Goal: Task Accomplishment & Management: Manage account settings

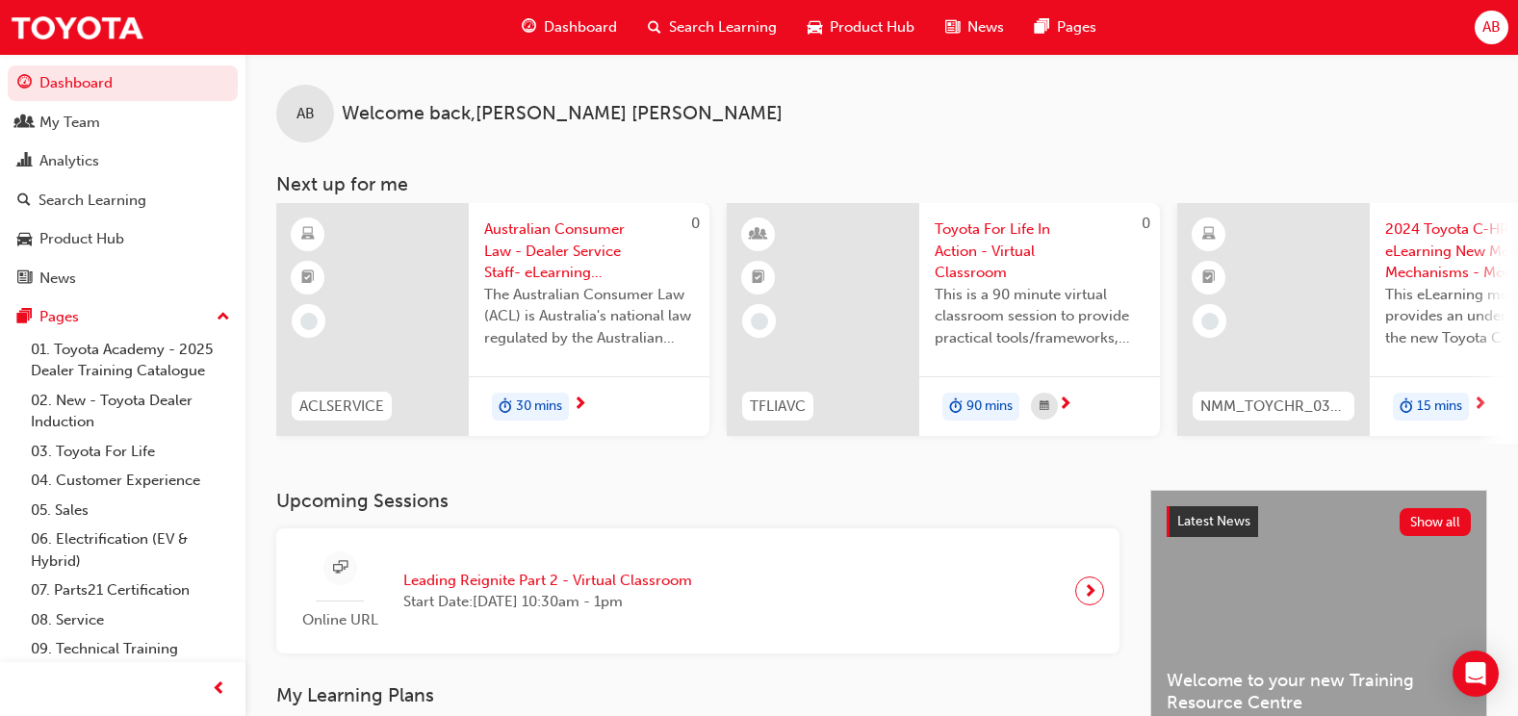
click at [1492, 34] on span "AB" at bounding box center [1491, 27] width 18 height 22
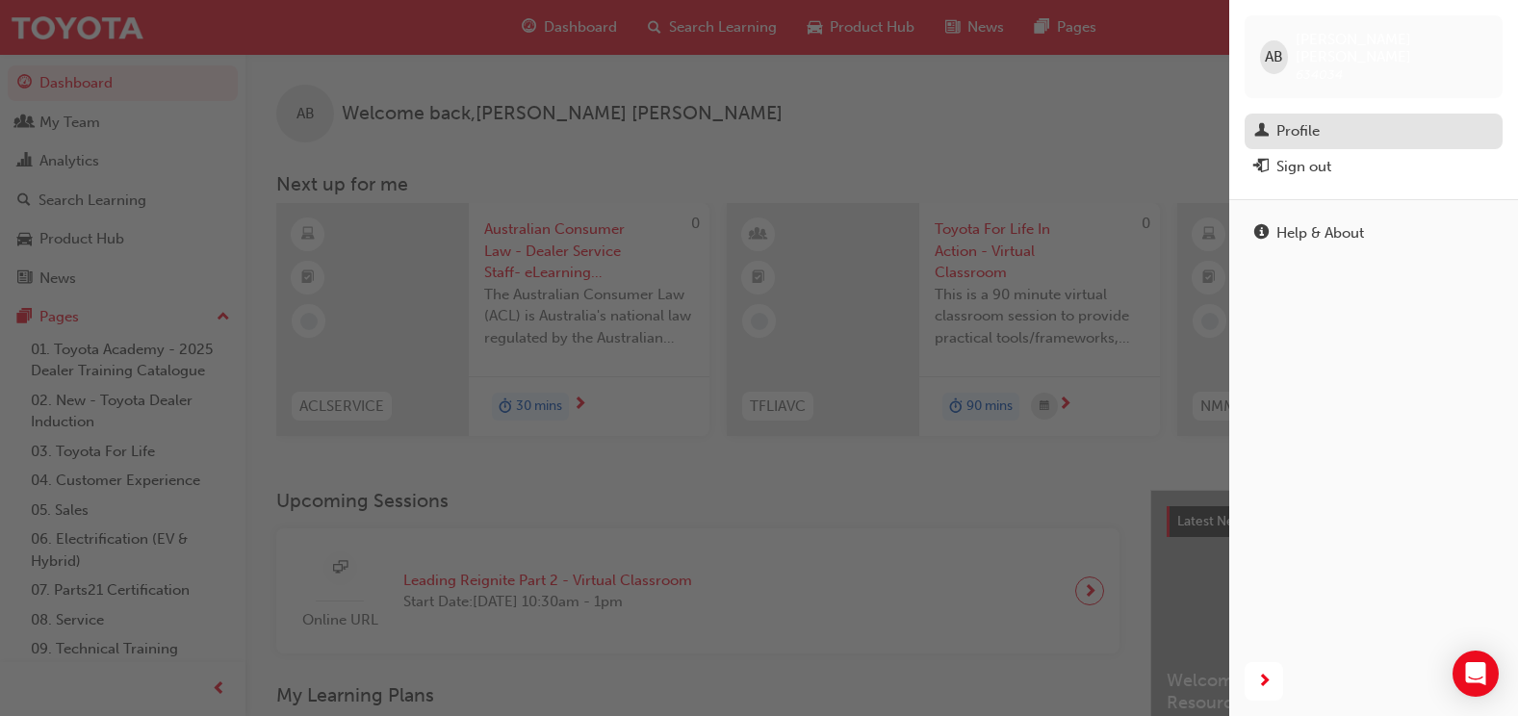
click at [1328, 119] on div "Profile" at bounding box center [1373, 131] width 239 height 24
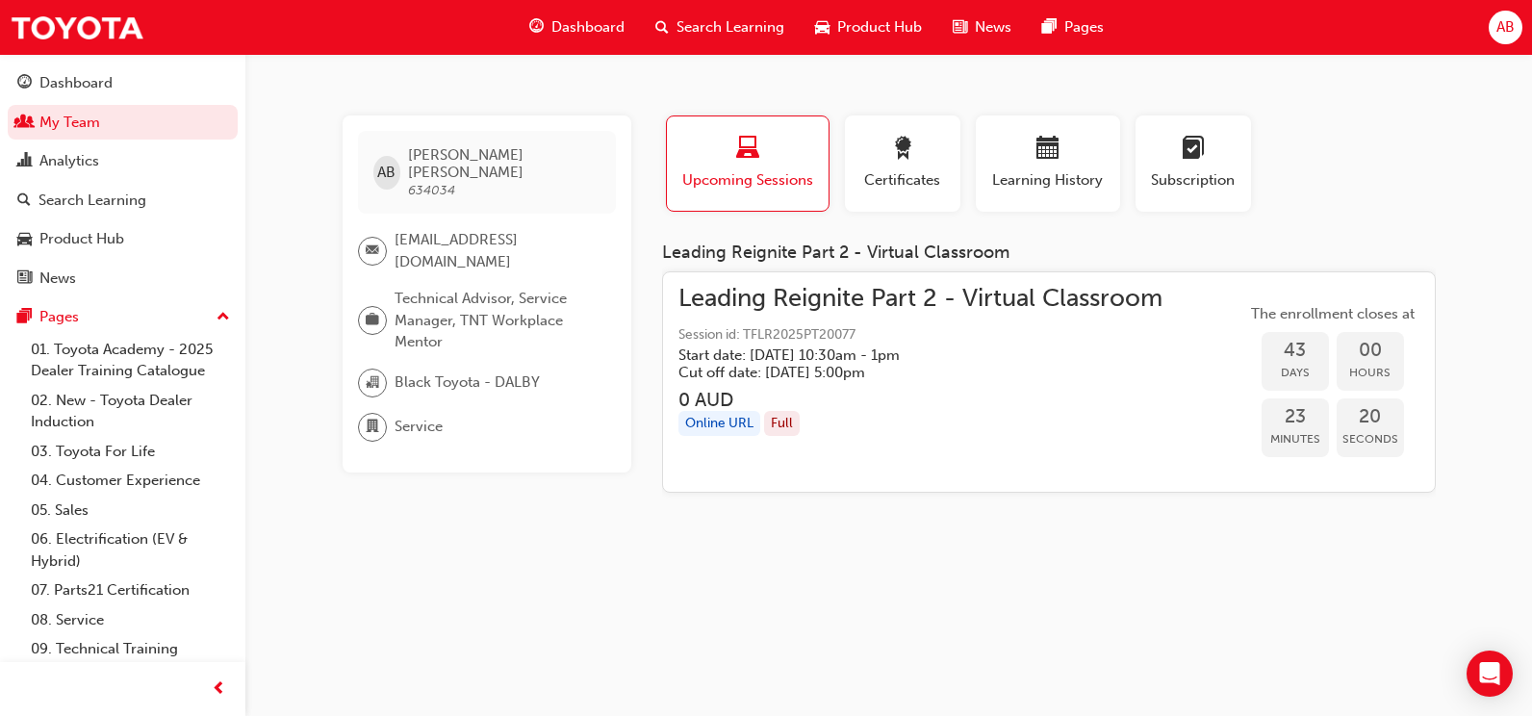
click at [1517, 32] on div "AB" at bounding box center [1506, 28] width 34 height 34
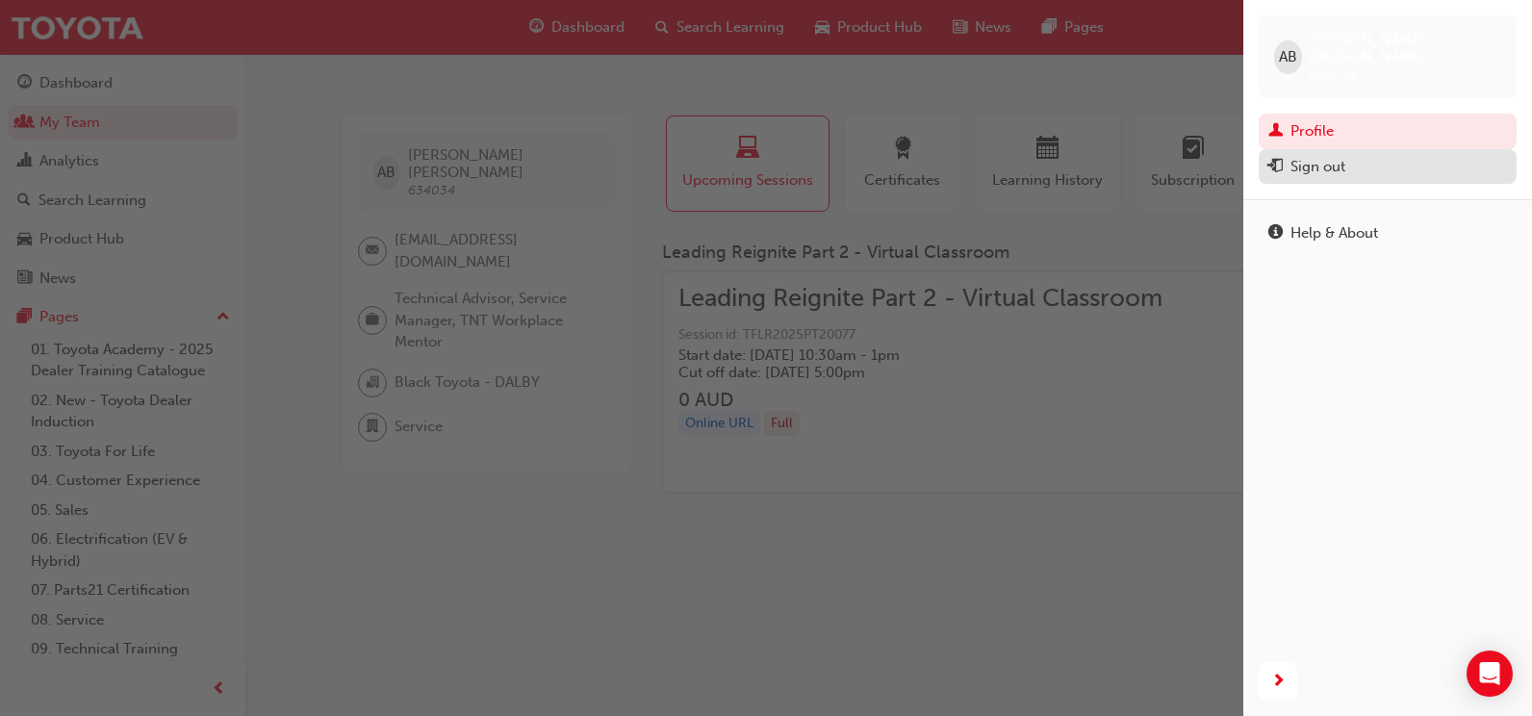
click at [1373, 155] on div "Sign out" at bounding box center [1387, 167] width 239 height 24
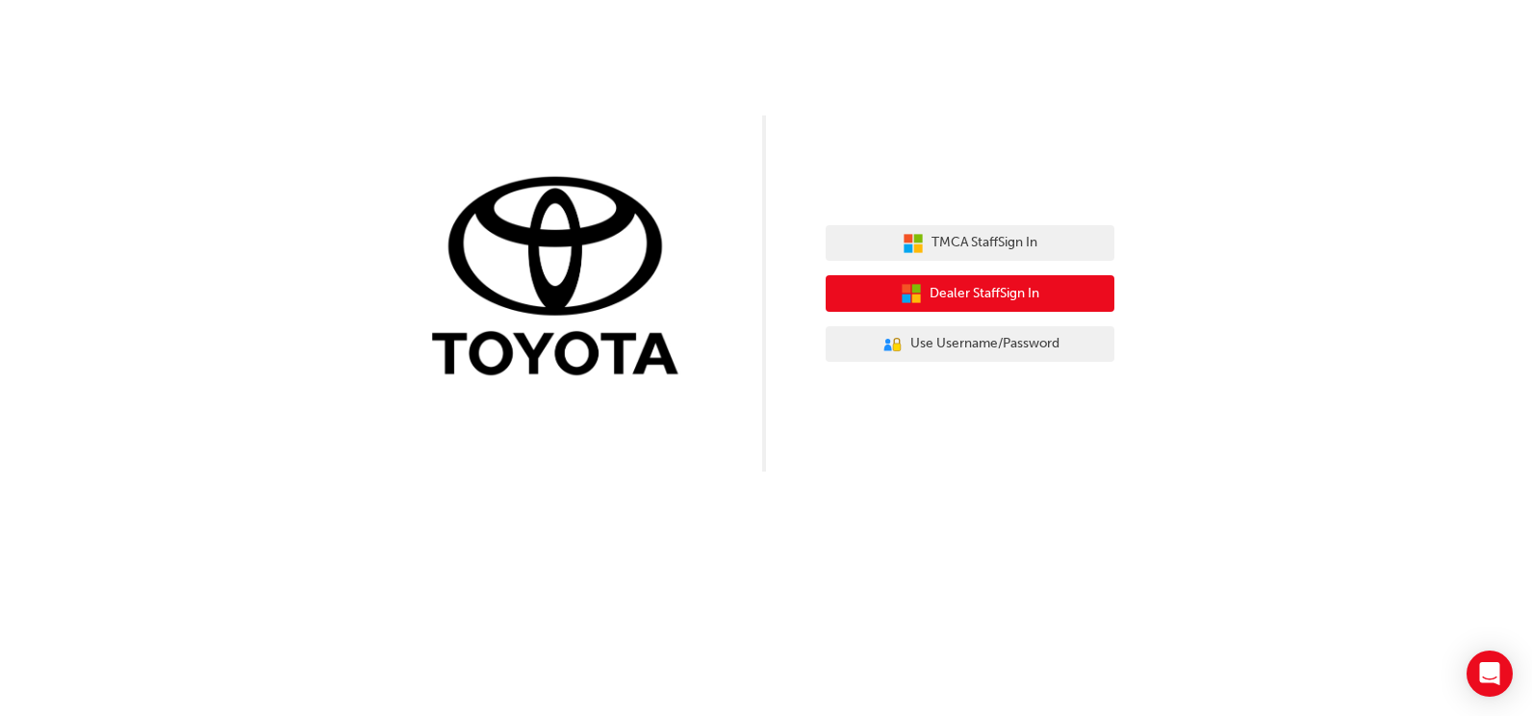
click at [985, 284] on span "Dealer Staff Sign In" at bounding box center [985, 294] width 110 height 22
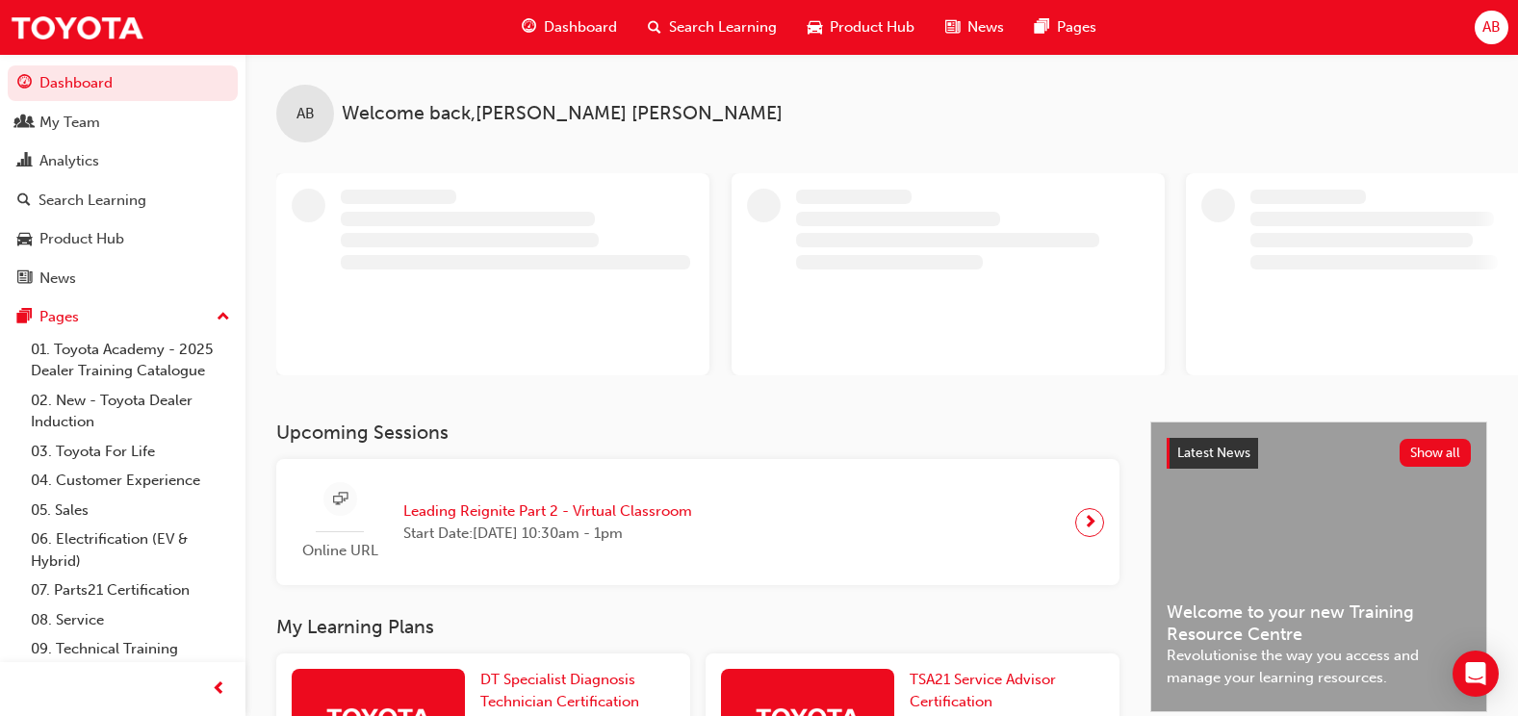
click at [1490, 20] on span "AB" at bounding box center [1491, 27] width 18 height 22
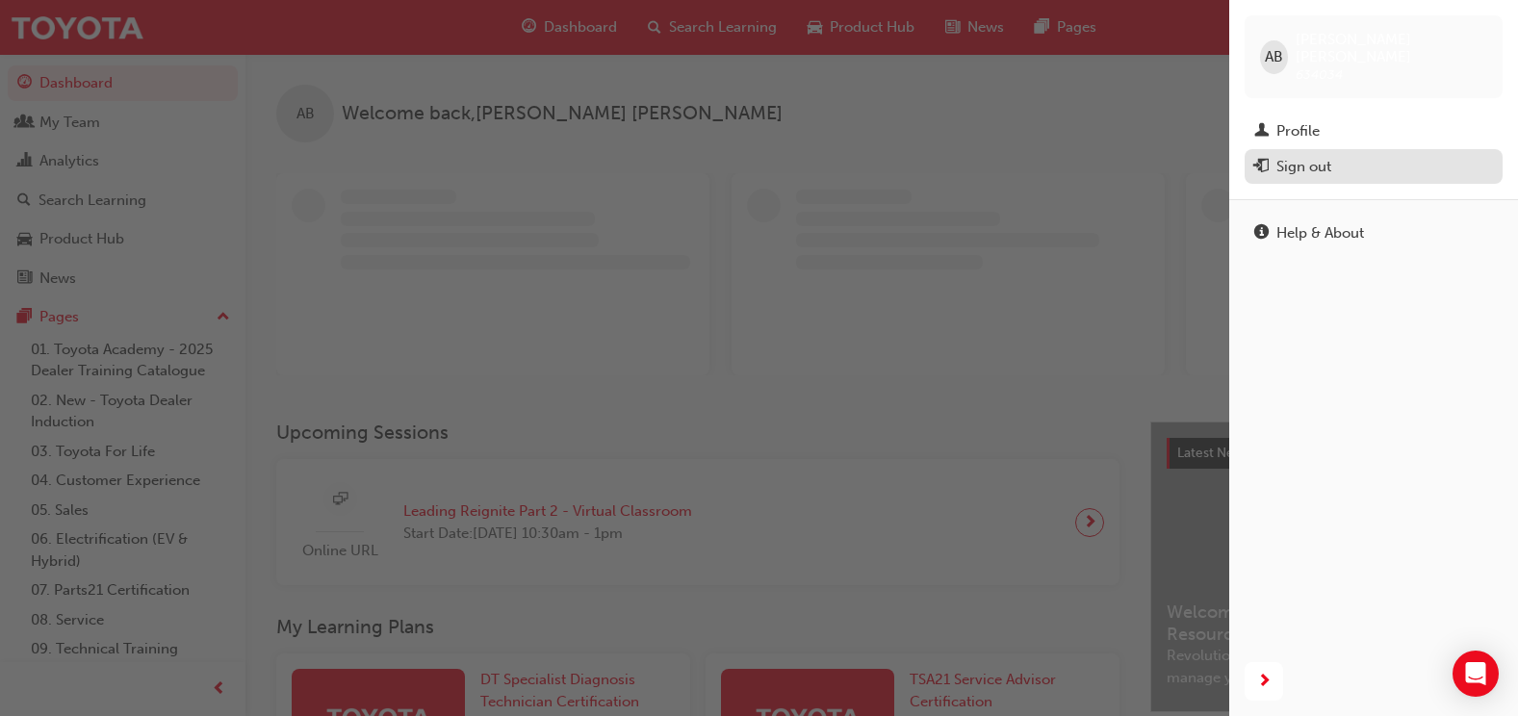
click at [1329, 156] on div "Sign out" at bounding box center [1303, 167] width 55 height 22
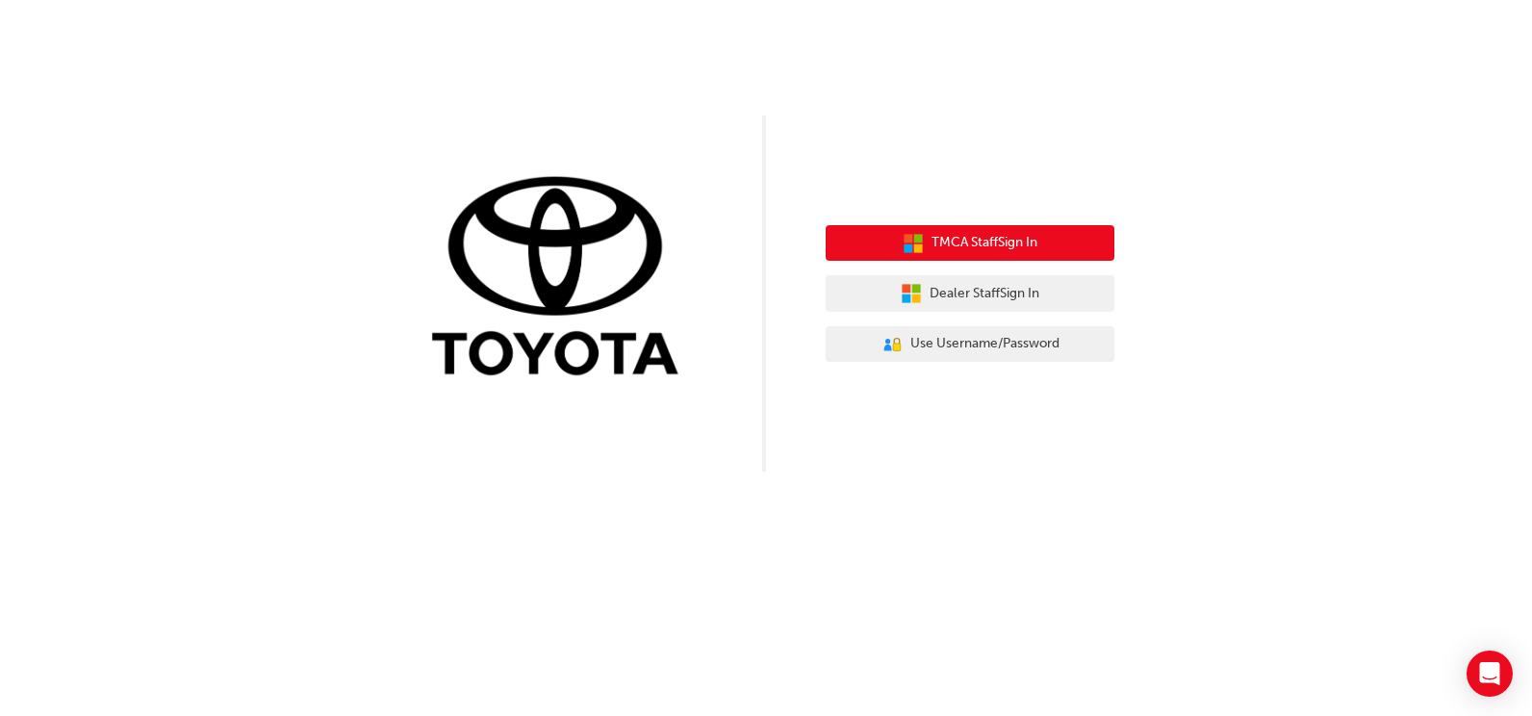
drag, startPoint x: 1073, startPoint y: 247, endPoint x: 1203, endPoint y: 284, distance: 135.0
click at [1203, 284] on div "TMCA Staff Sign In Dealer Staff Sign In User Authentication Icon - Blue Person,…" at bounding box center [766, 236] width 1532 height 472
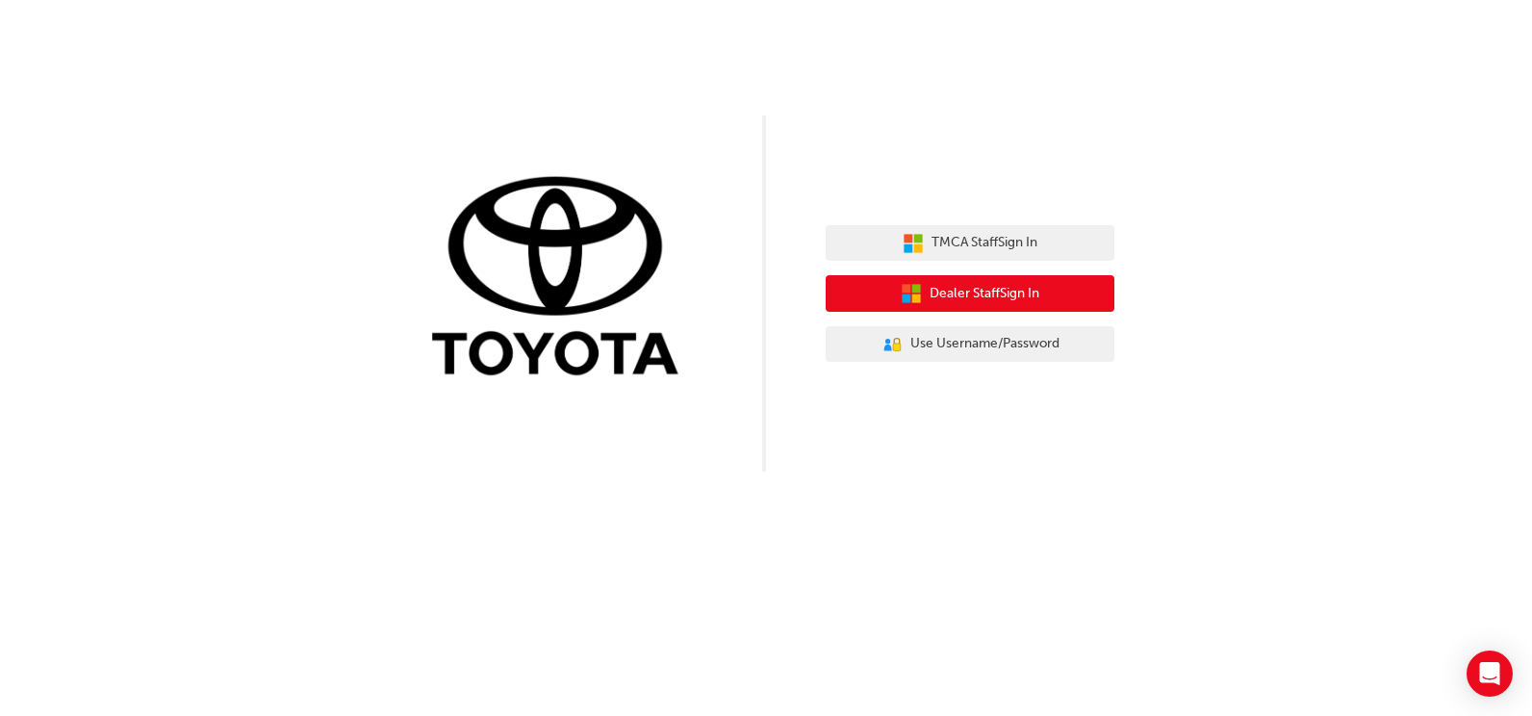
click at [1052, 281] on button "Dealer Staff Sign In" at bounding box center [970, 293] width 289 height 37
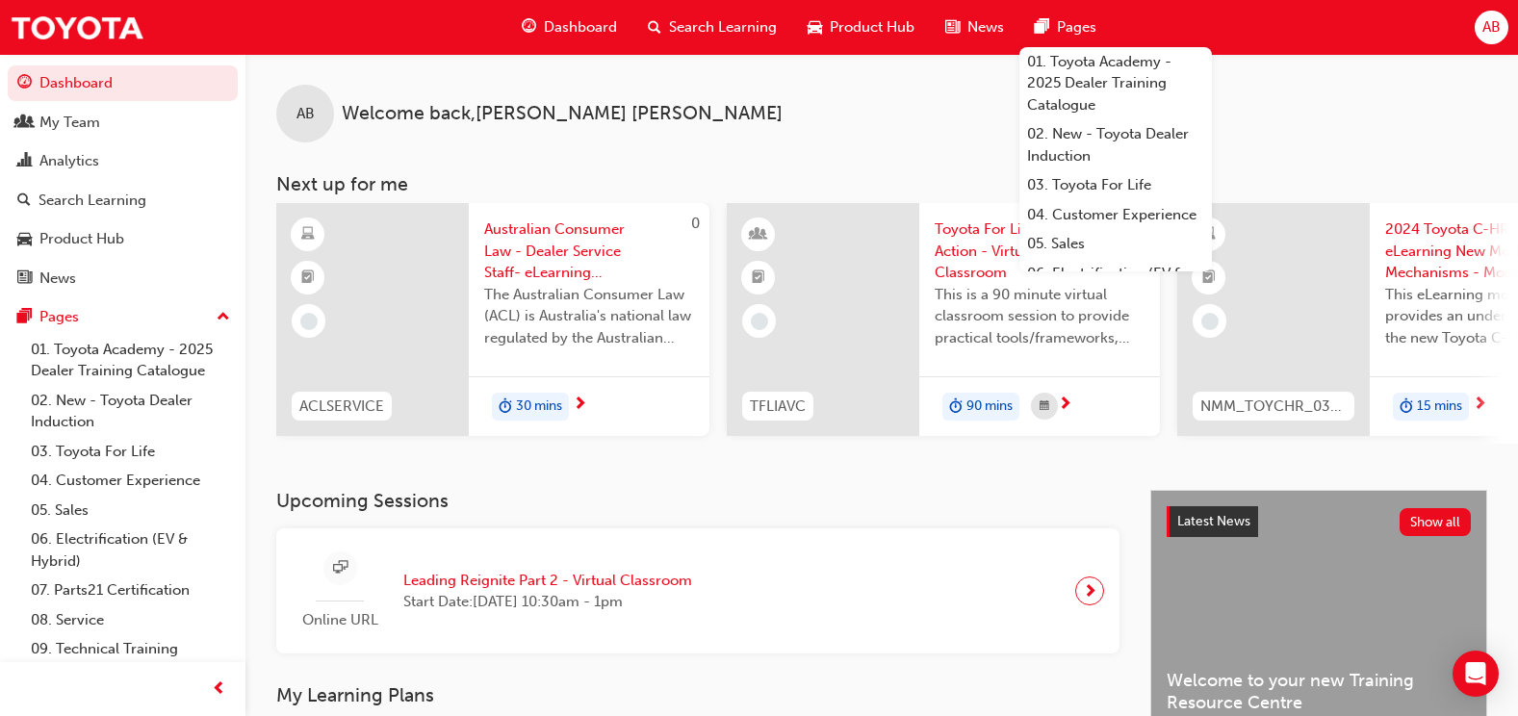
click at [1497, 28] on span "AB" at bounding box center [1491, 27] width 18 height 22
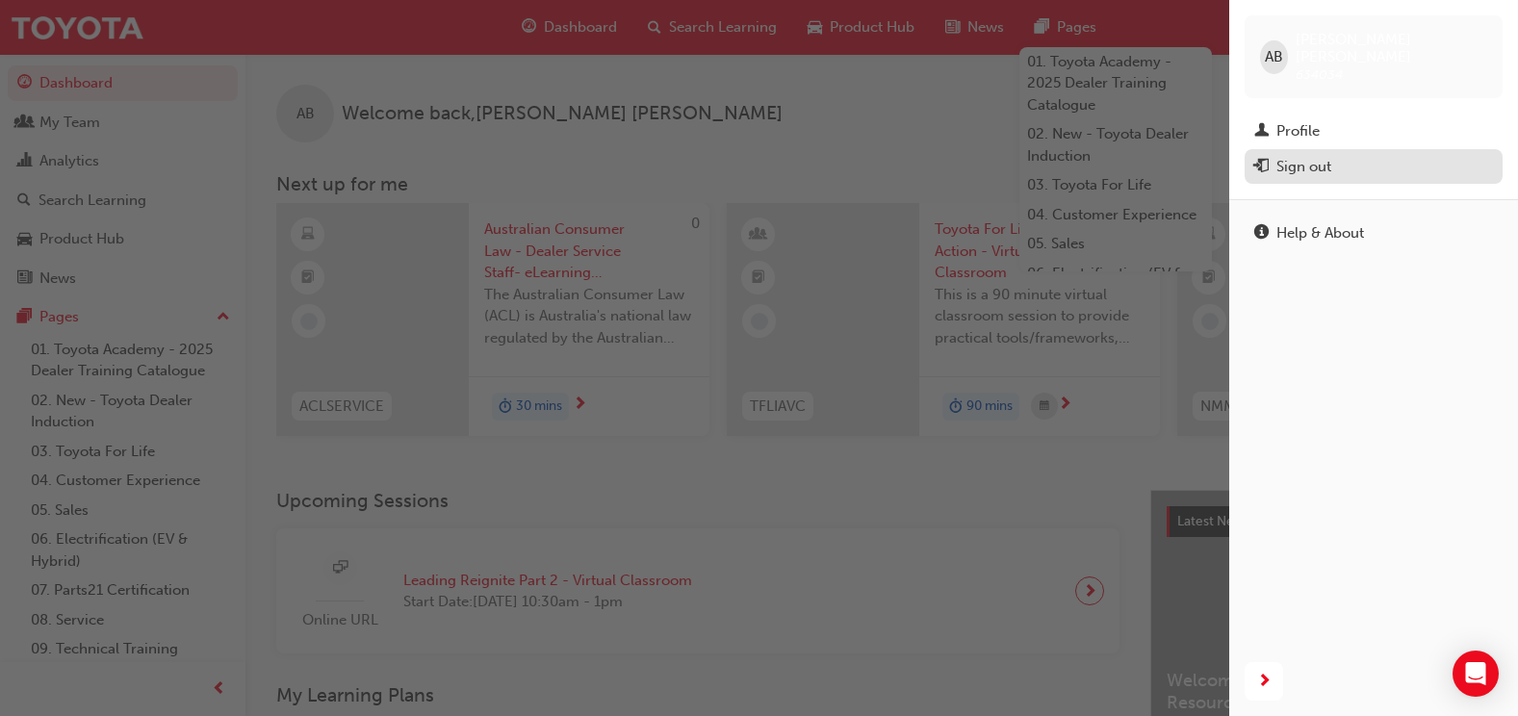
click at [1361, 155] on div "Sign out" at bounding box center [1373, 167] width 239 height 24
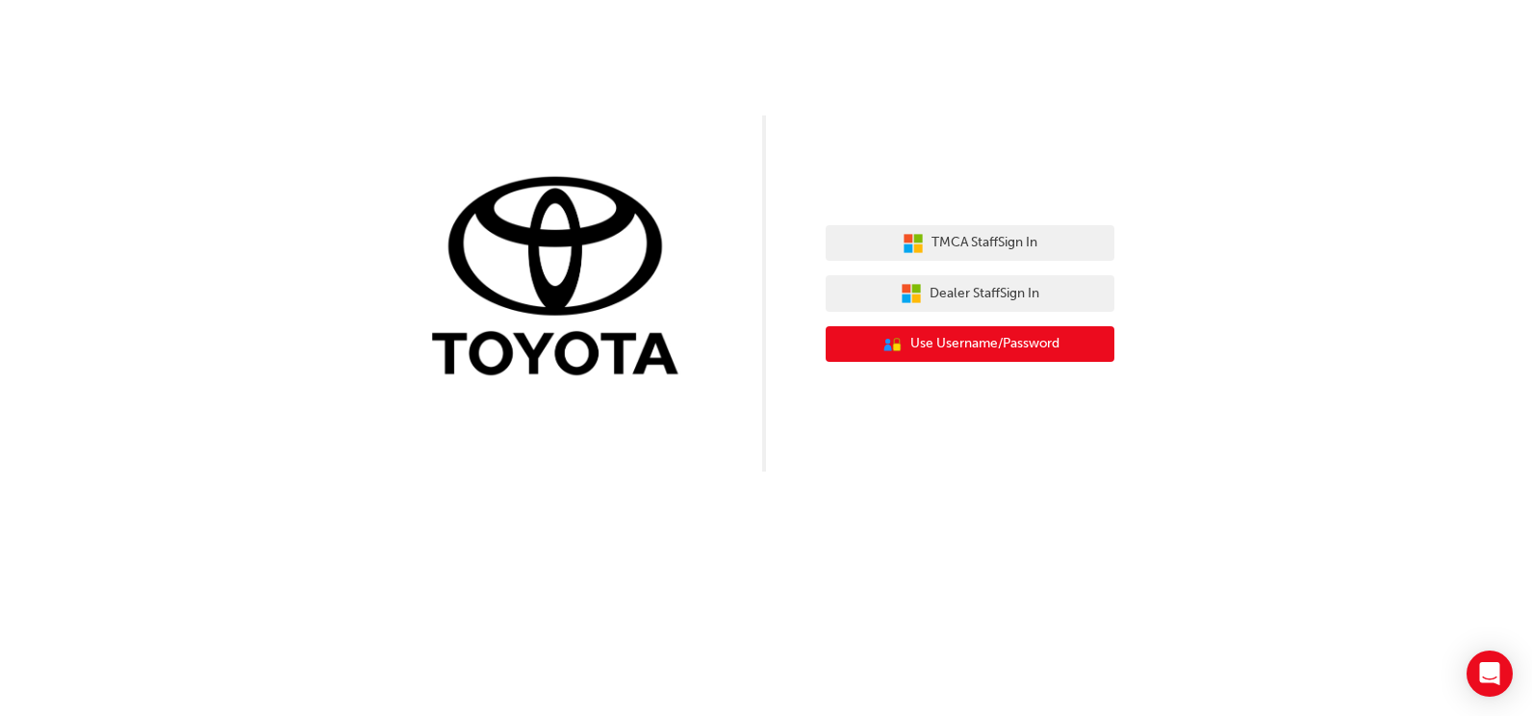
click at [895, 352] on icon "User Authentication Icon - Blue Person, Gold Lock" at bounding box center [892, 344] width 21 height 21
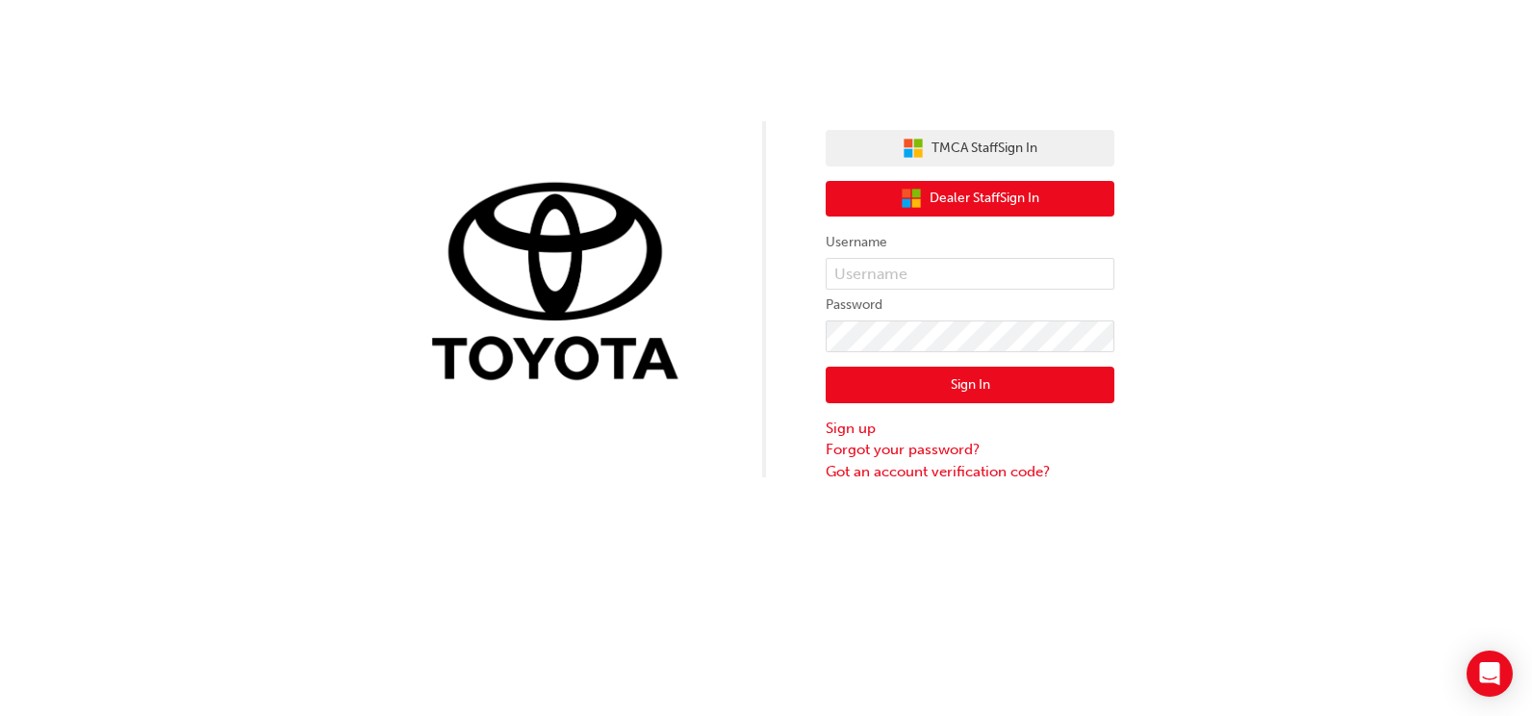
click at [917, 186] on button "Dealer Staff Sign In" at bounding box center [970, 199] width 289 height 37
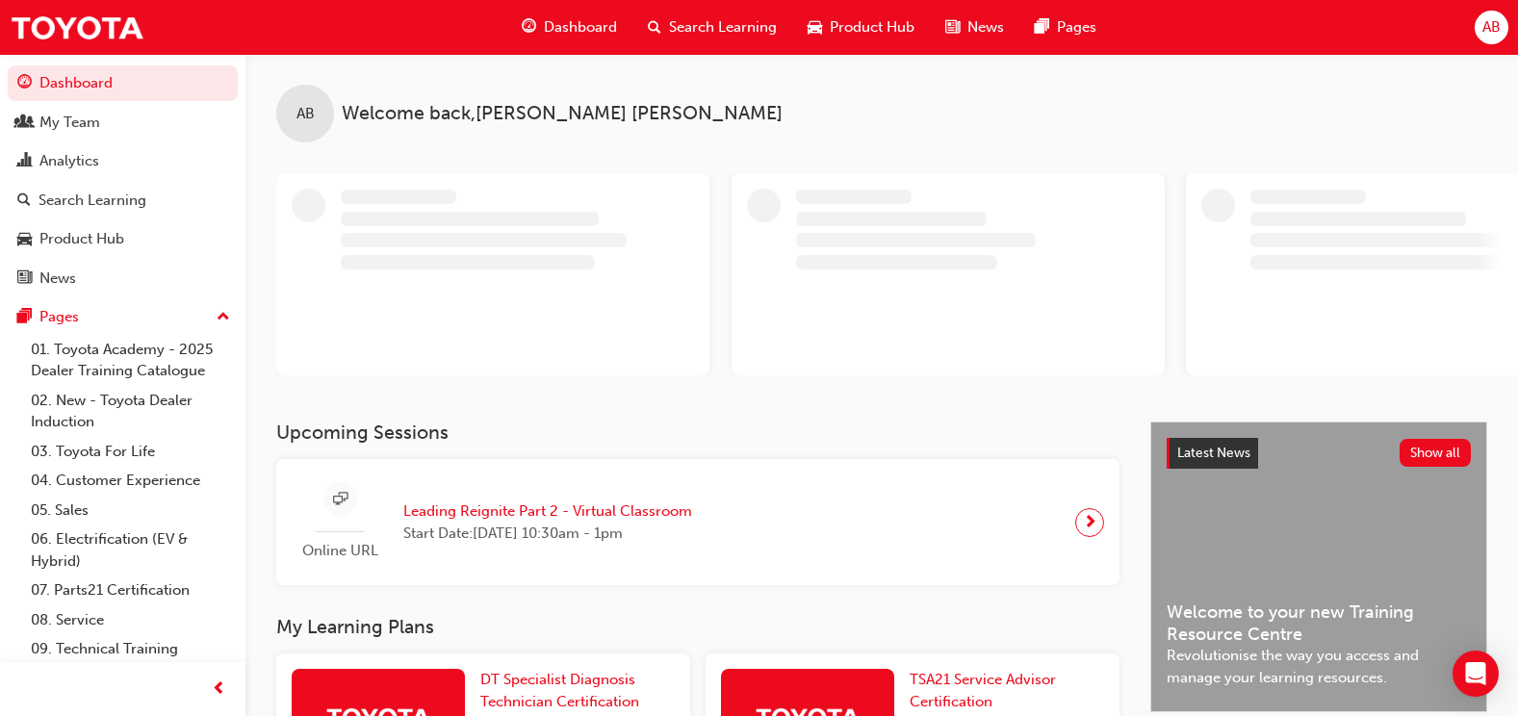
click at [1506, 28] on div "AB" at bounding box center [1491, 28] width 34 height 34
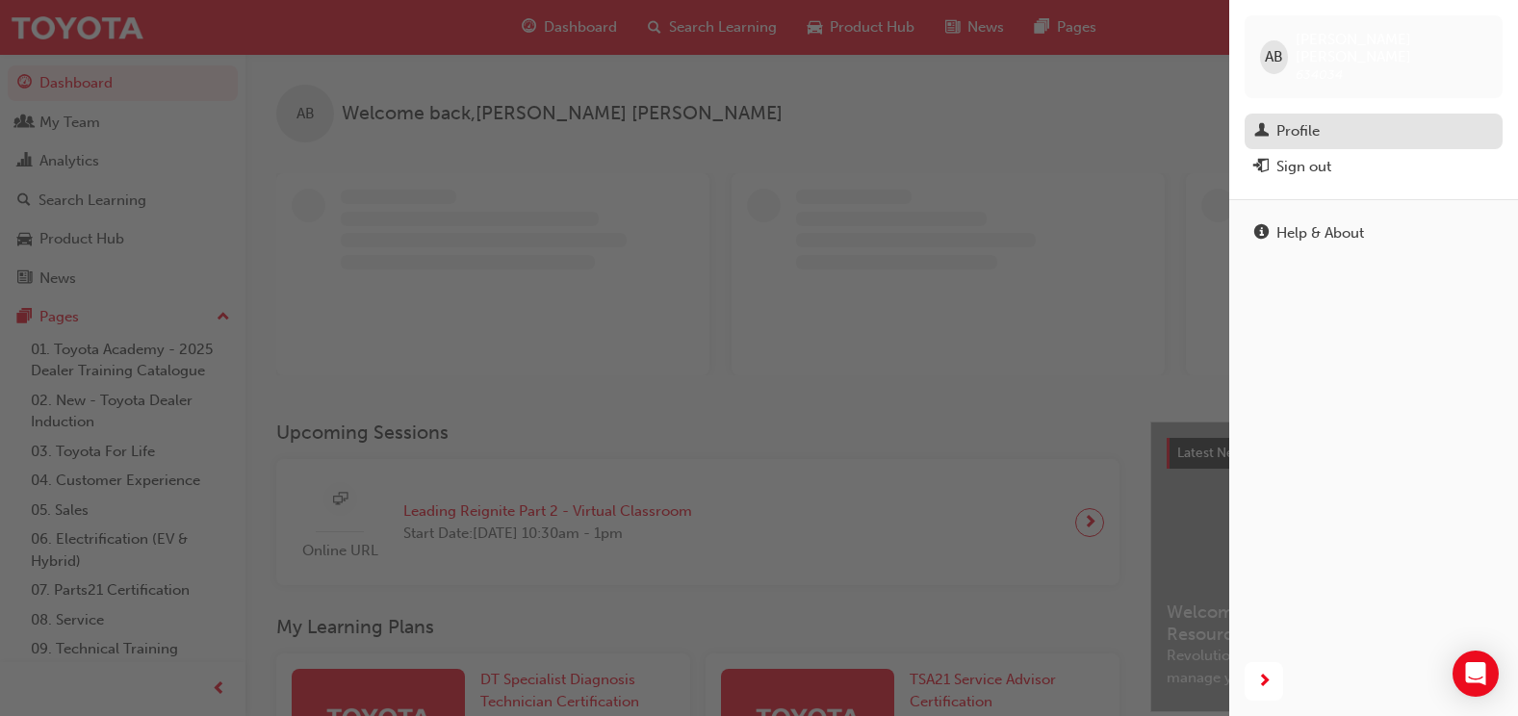
click at [1297, 120] on div "Profile" at bounding box center [1297, 131] width 43 height 22
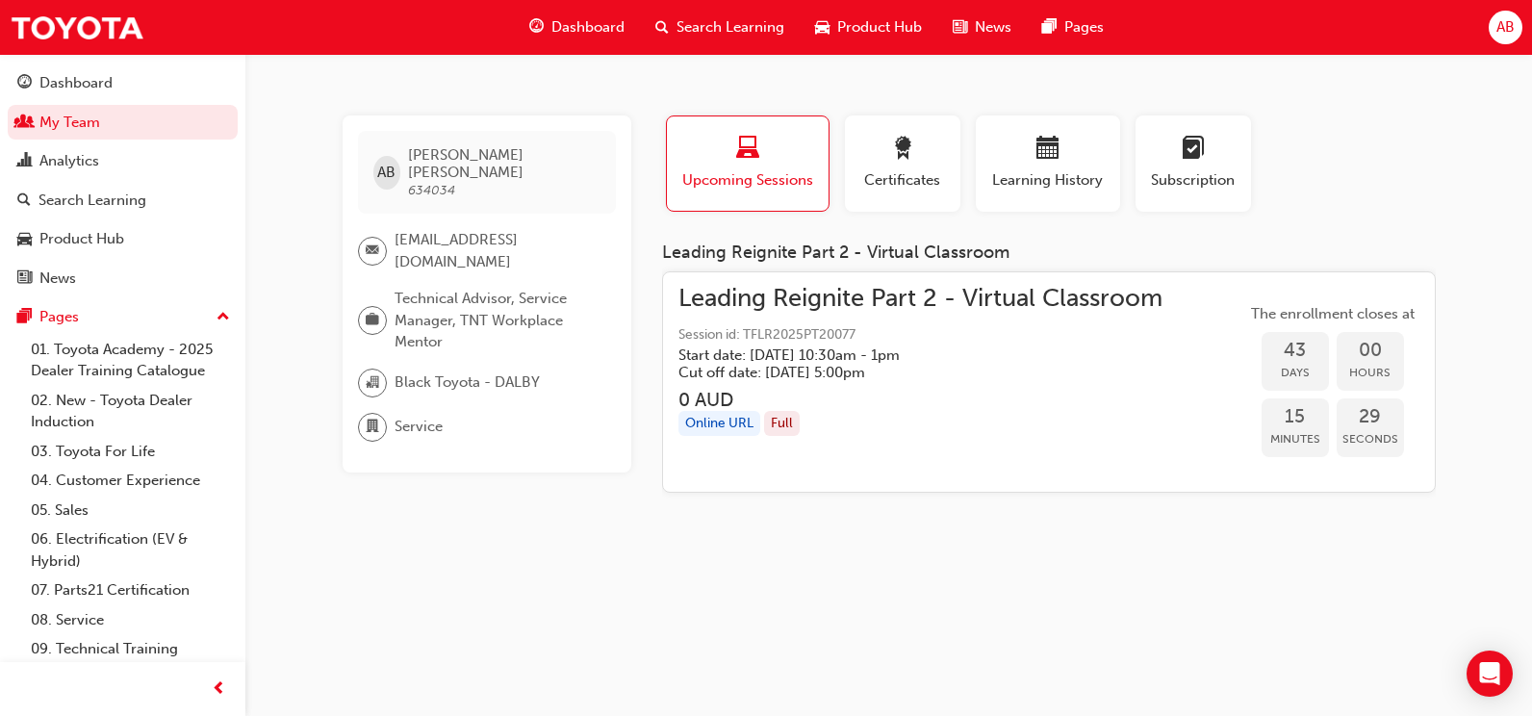
click at [1506, 32] on span "AB" at bounding box center [1506, 27] width 18 height 22
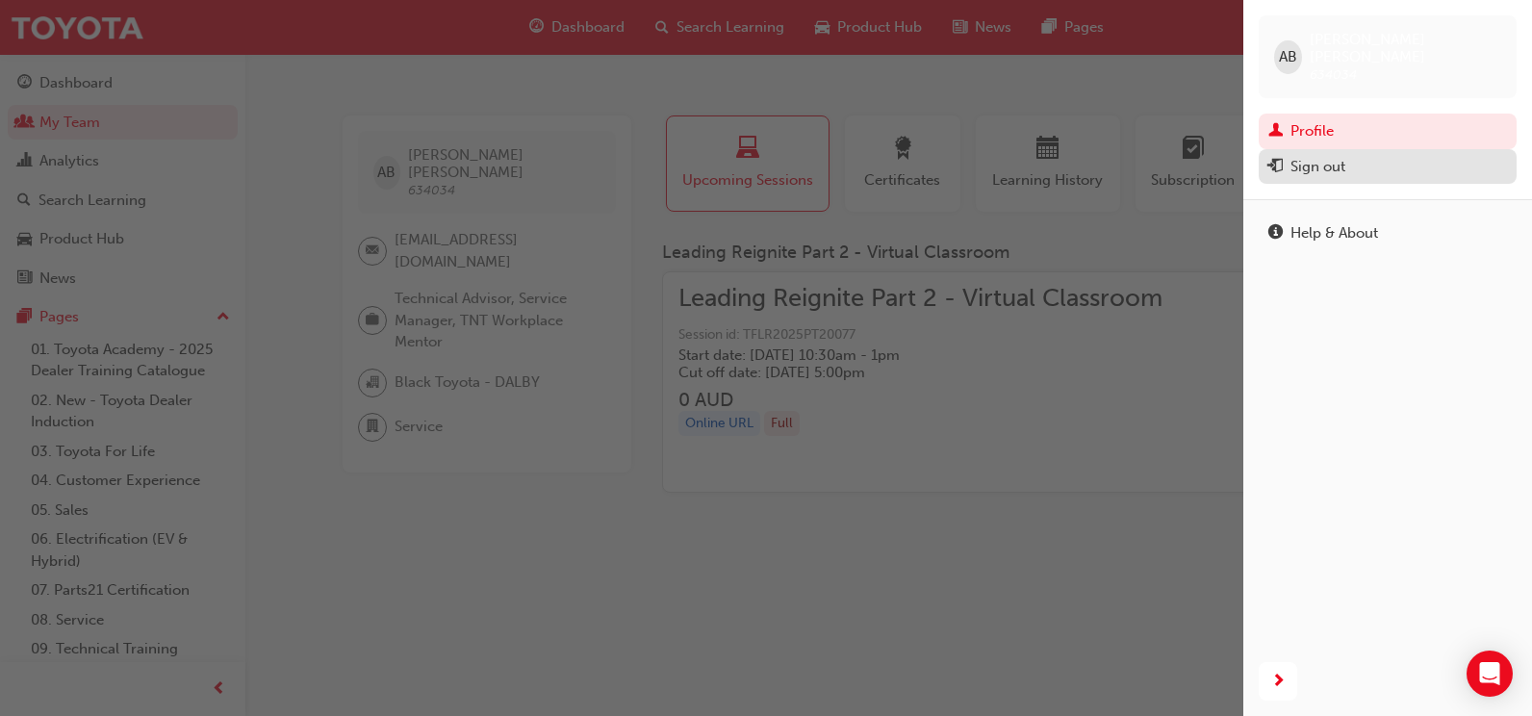
click at [1362, 155] on div "Sign out" at bounding box center [1387, 167] width 239 height 24
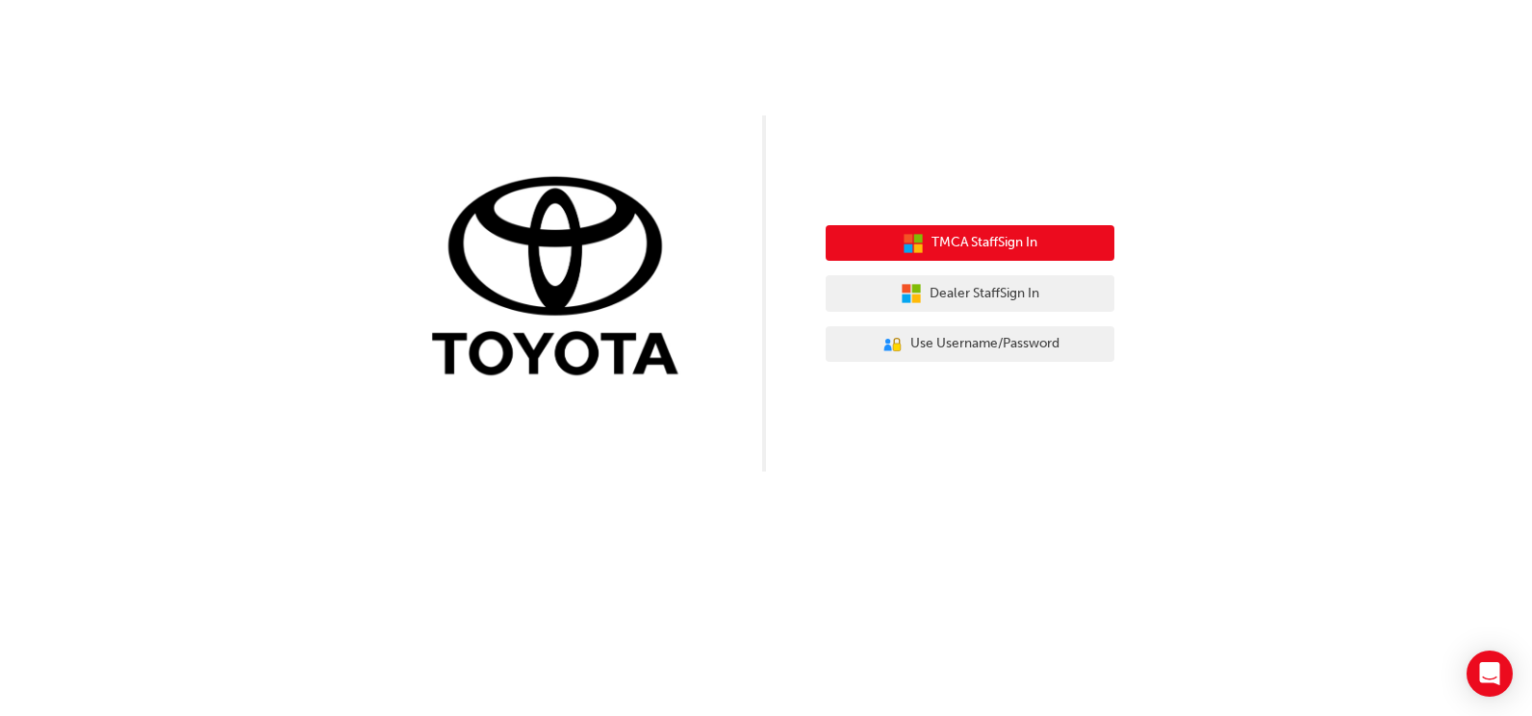
click at [1000, 245] on span "TMCA Staff Sign In" at bounding box center [985, 243] width 106 height 22
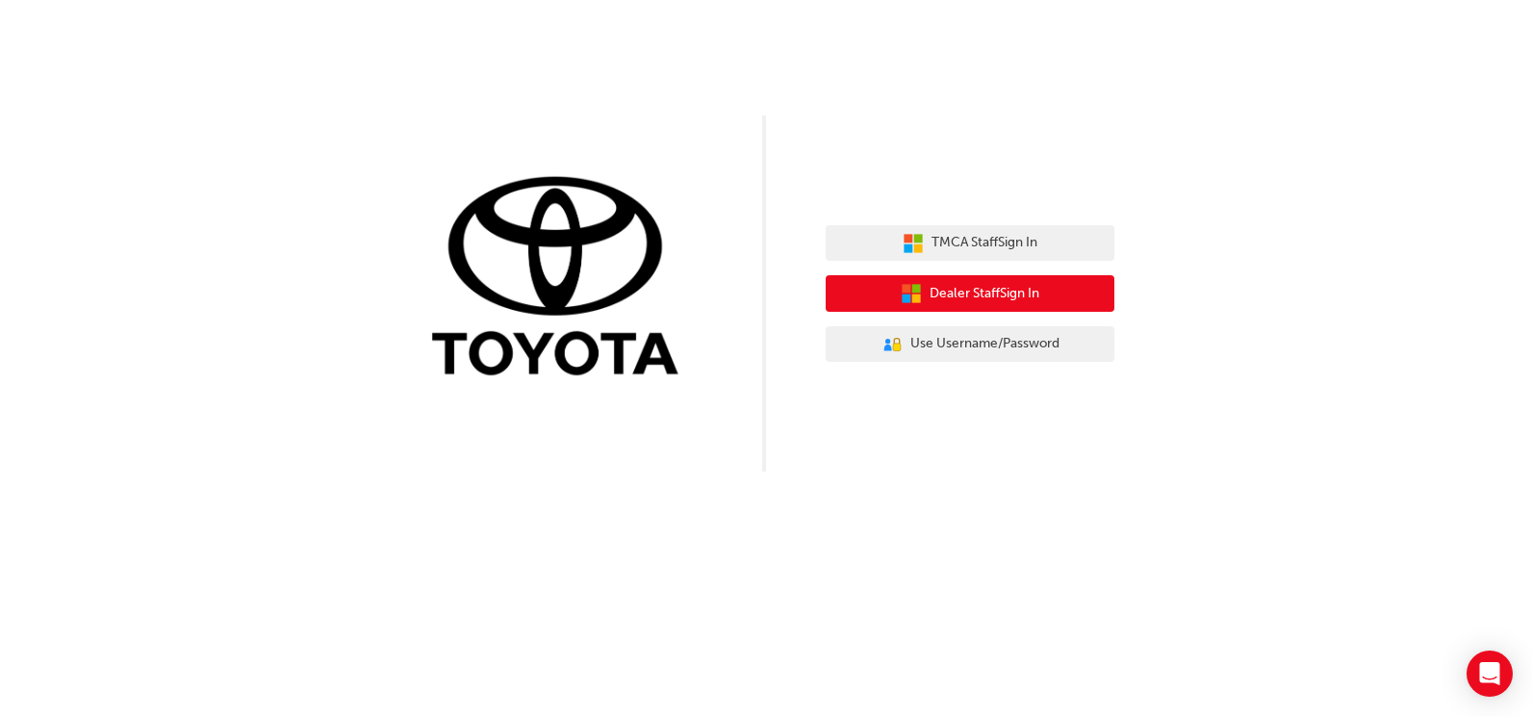
click at [989, 292] on span "Dealer Staff Sign In" at bounding box center [985, 294] width 110 height 22
